Goal: Find specific page/section: Find specific page/section

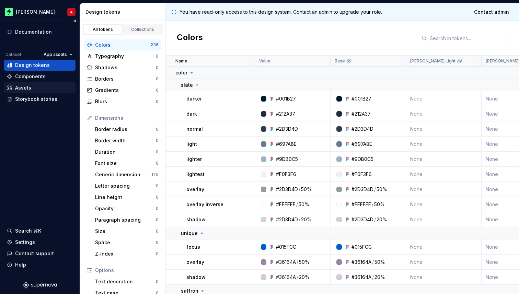
click at [33, 88] on div "Assets" at bounding box center [40, 87] width 66 height 7
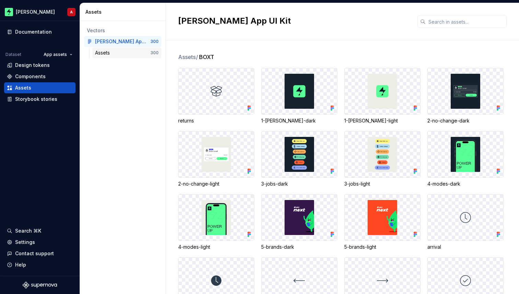
click at [116, 51] on div "Assets" at bounding box center [122, 52] width 55 height 7
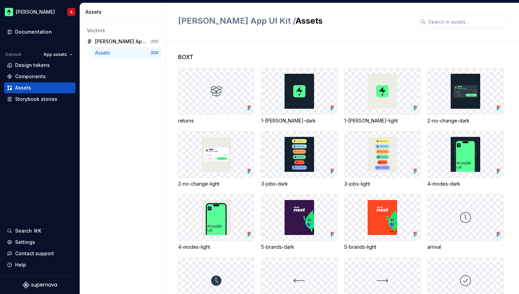
click at [222, 22] on span "[PERSON_NAME] App UI Kit /" at bounding box center [236, 21] width 117 height 10
click at [29, 12] on html "[PERSON_NAME] A Documentation Dataset App assets Design tokens Components Asset…" at bounding box center [259, 147] width 519 height 294
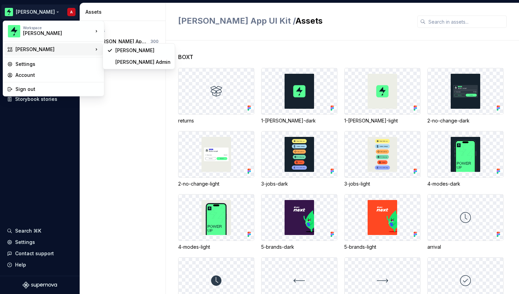
click at [120, 146] on html "[PERSON_NAME] A Documentation Dataset App assets Design tokens Components Asset…" at bounding box center [259, 147] width 519 height 294
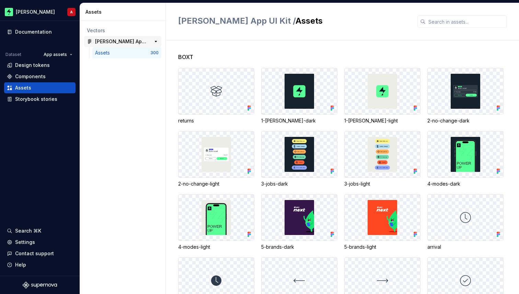
click at [135, 45] on div "[PERSON_NAME] App UI Kit 300" at bounding box center [122, 41] width 77 height 11
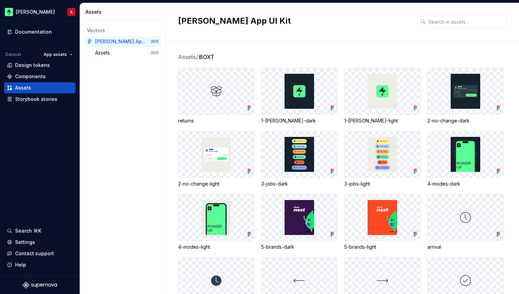
click at [185, 55] on span "Assets /" at bounding box center [188, 57] width 20 height 8
click at [54, 98] on div "Storybook stories" at bounding box center [36, 99] width 42 height 7
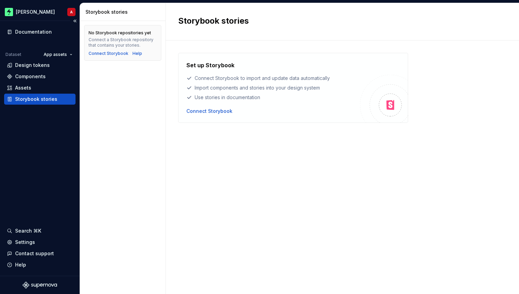
click at [38, 82] on div "Dataset App assets Design tokens Components Assets Storybook stories" at bounding box center [39, 77] width 71 height 55
click at [36, 80] on div "Components" at bounding box center [39, 76] width 71 height 11
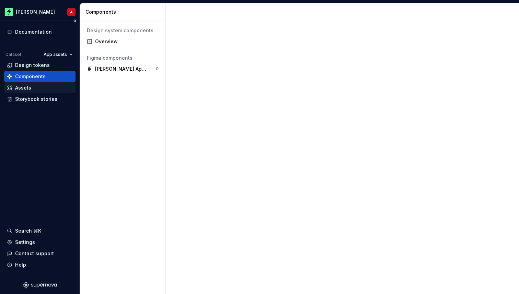
click at [32, 91] on div "Assets" at bounding box center [40, 87] width 66 height 7
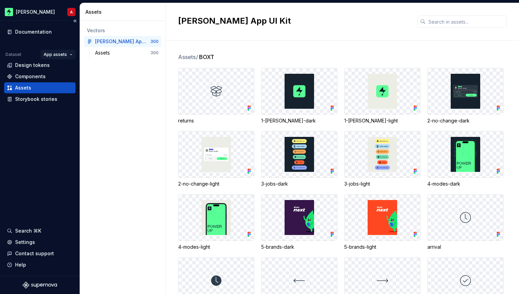
click at [73, 53] on html "[PERSON_NAME] A Documentation Dataset App assets Design tokens Components Asset…" at bounding box center [259, 147] width 519 height 294
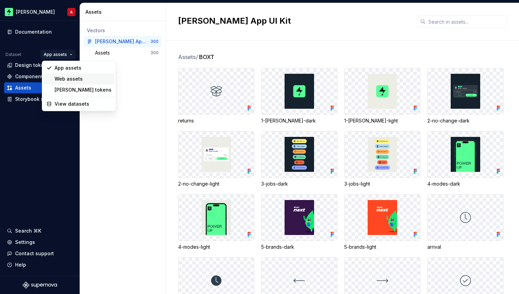
click at [68, 78] on div "Web assets" at bounding box center [83, 79] width 57 height 7
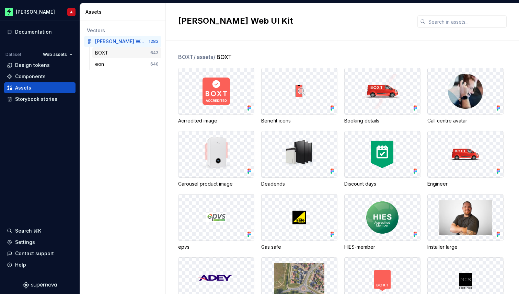
click at [109, 53] on div "BOXT" at bounding box center [103, 52] width 16 height 7
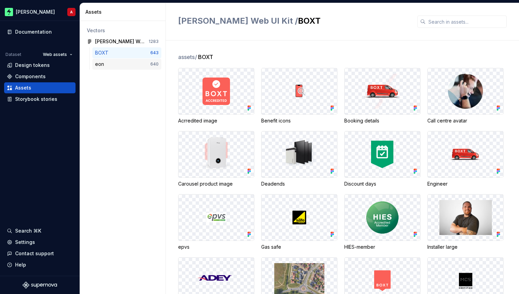
click at [123, 64] on div "eon" at bounding box center [122, 64] width 55 height 7
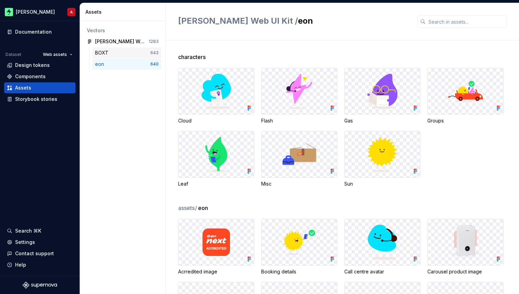
click at [117, 55] on div "BOXT" at bounding box center [122, 52] width 55 height 7
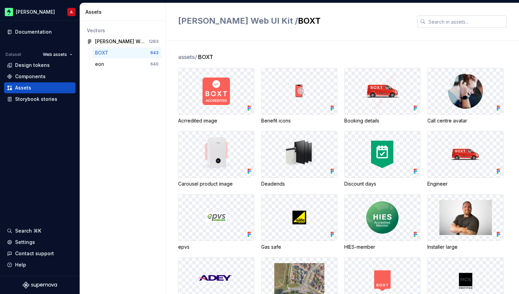
click at [456, 22] on input "text" at bounding box center [466, 21] width 81 height 12
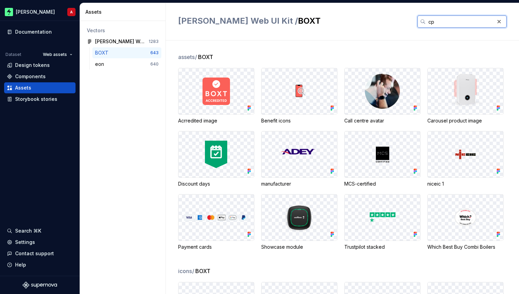
type input "cps"
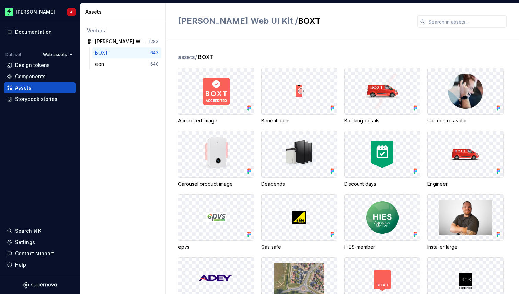
click at [348, 51] on div "assets / BOXT Acrredited image Benefit icons Booking details Call centre avatar…" at bounding box center [348, 168] width 341 height 254
click at [118, 41] on div "[PERSON_NAME] Web UI Kit" at bounding box center [120, 41] width 51 height 7
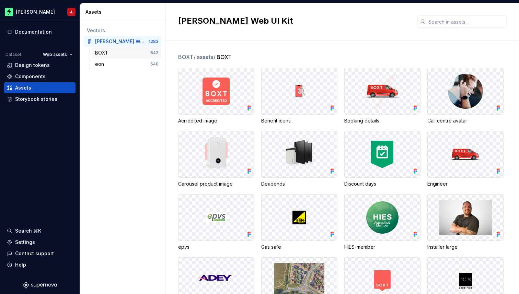
click at [117, 54] on div "BOXT" at bounding box center [122, 52] width 55 height 7
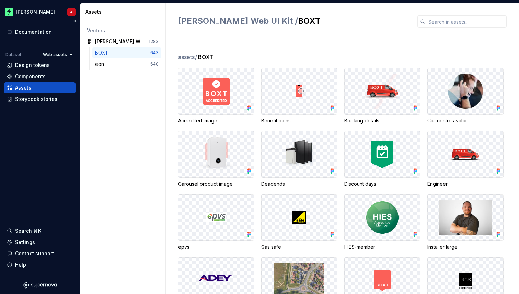
click at [36, 87] on div "Assets" at bounding box center [40, 87] width 66 height 7
click at [339, 27] on div "[PERSON_NAME] Web UI Kit / BOXT" at bounding box center [293, 21] width 231 height 12
click at [101, 136] on div "Vectors [PERSON_NAME] Web UI Kit 1283 BOXT 643 eon 640" at bounding box center [123, 157] width 86 height 273
